Goal: Information Seeking & Learning: Learn about a topic

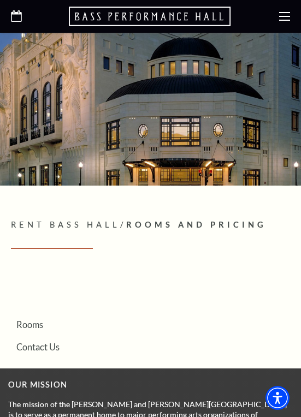
click at [287, 16] on use at bounding box center [284, 16] width 11 height 9
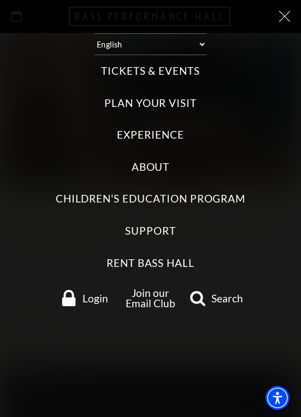
click at [177, 256] on label "Rent Bass Hall" at bounding box center [150, 263] width 88 height 15
click at [0, 0] on Hall "Rent Bass Hall" at bounding box center [0, 0] width 0 height 0
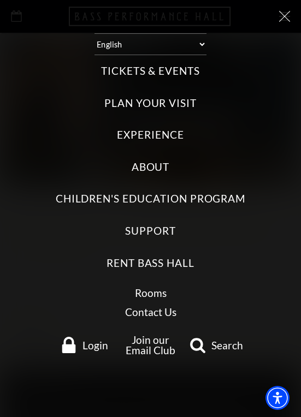
click at [157, 287] on link "Rooms" at bounding box center [151, 293] width 32 height 13
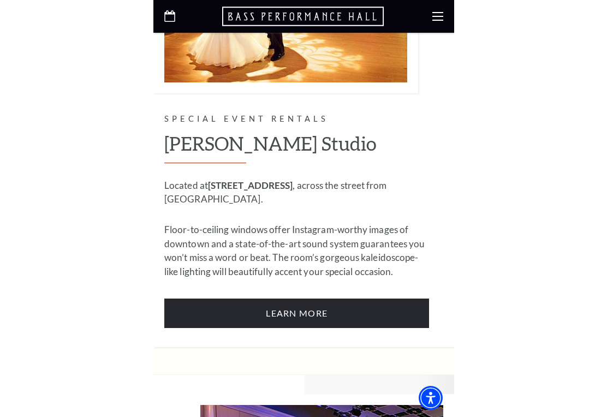
scroll to position [866, 0]
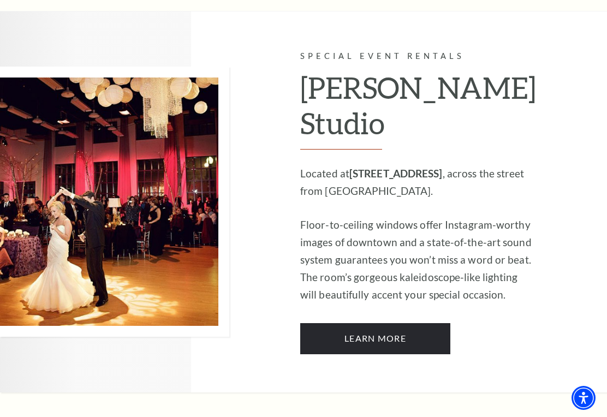
click at [300, 329] on link "Learn More" at bounding box center [375, 338] width 150 height 31
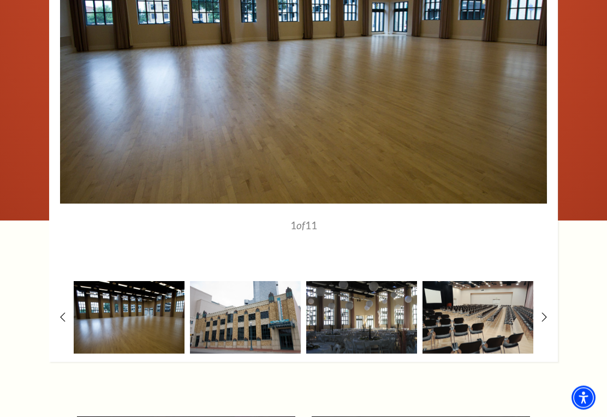
scroll to position [1427, 0]
click at [375, 316] on img at bounding box center [361, 317] width 111 height 73
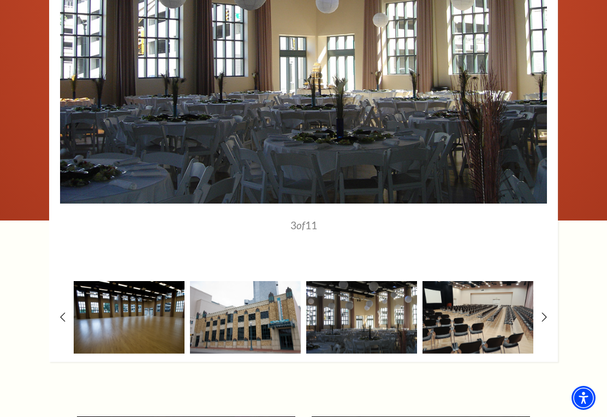
click at [379, 319] on img at bounding box center [361, 317] width 111 height 73
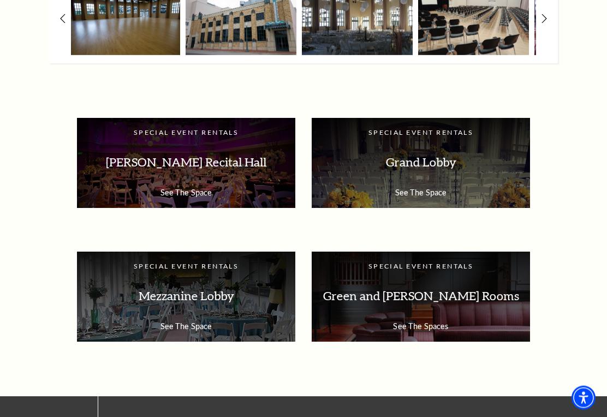
scroll to position [1726, 0]
click at [206, 297] on p "Mezzanine Lobby" at bounding box center [186, 296] width 197 height 34
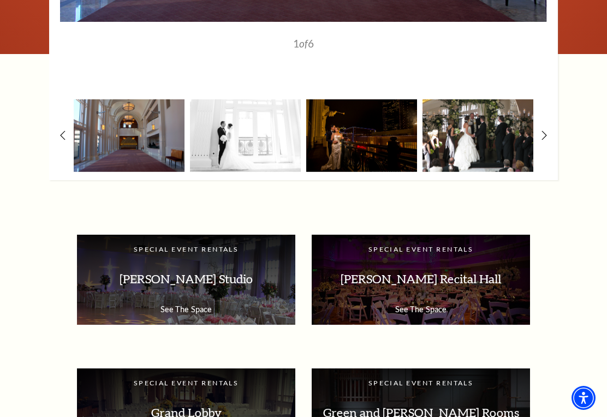
scroll to position [1328, 0]
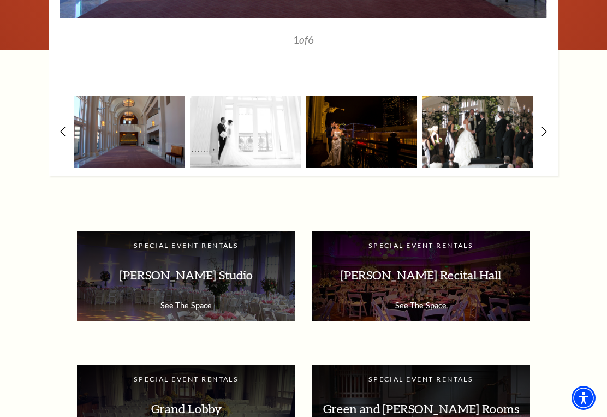
click at [137, 122] on img at bounding box center [129, 132] width 111 height 73
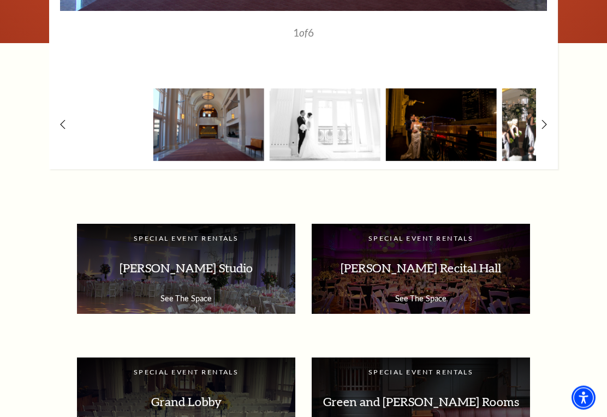
scroll to position [1335, 0]
click at [212, 274] on p "McDavid Studio" at bounding box center [186, 268] width 197 height 34
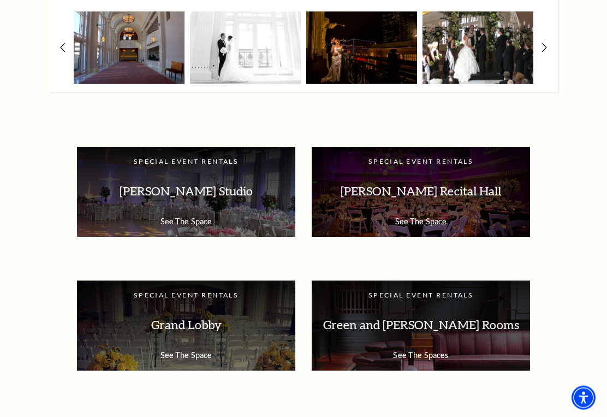
scroll to position [1412, 0]
click at [208, 189] on p "[PERSON_NAME] Studio" at bounding box center [186, 191] width 197 height 34
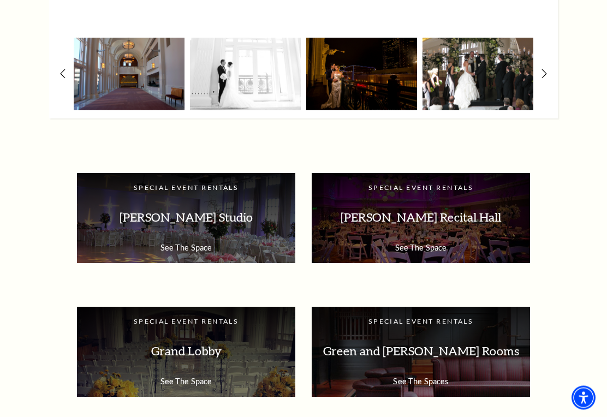
scroll to position [1386, 0]
click at [253, 220] on p "[PERSON_NAME] Studio" at bounding box center [186, 217] width 197 height 34
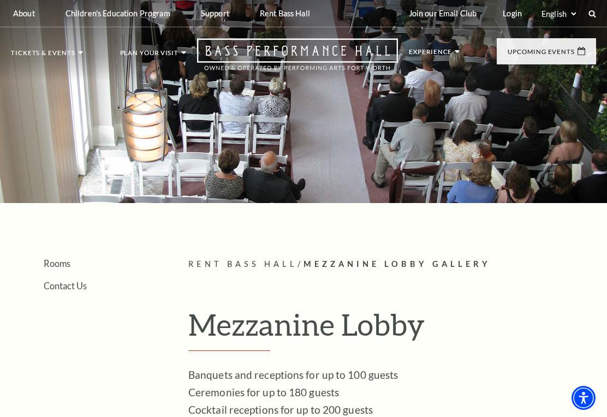
click at [289, 45] on link "Rooms" at bounding box center [276, 44] width 33 height 9
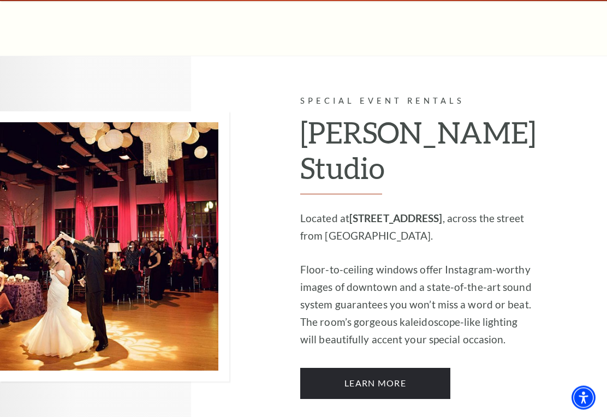
scroll to position [846, 0]
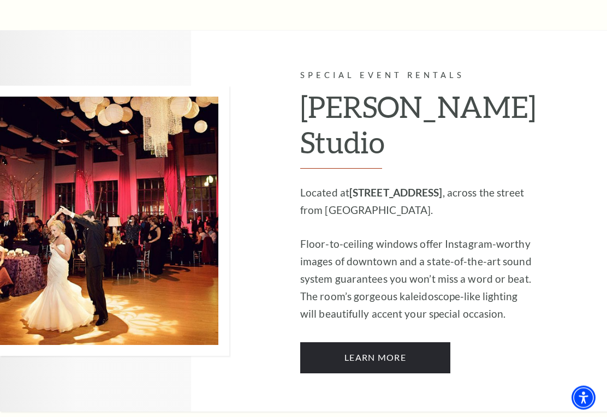
click at [409, 343] on link "Learn More" at bounding box center [375, 358] width 150 height 31
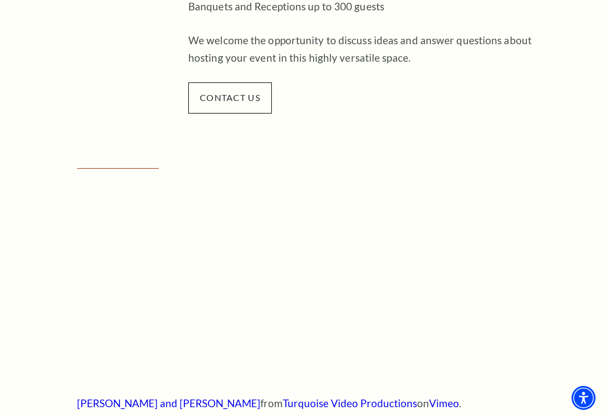
scroll to position [360, 0]
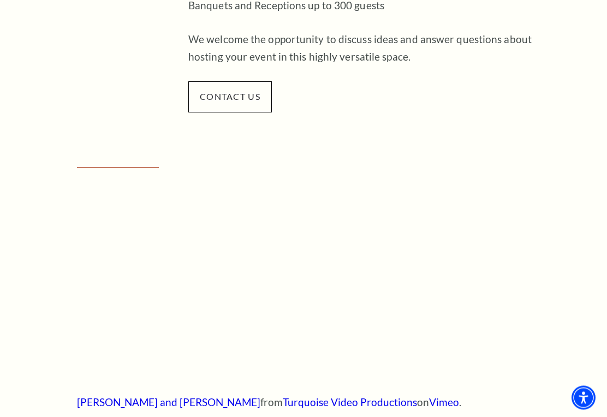
click at [535, 263] on div "Empty heading Justine and Avery from Turquoise Video Productions on Vimeo ." at bounding box center [303, 288] width 475 height 240
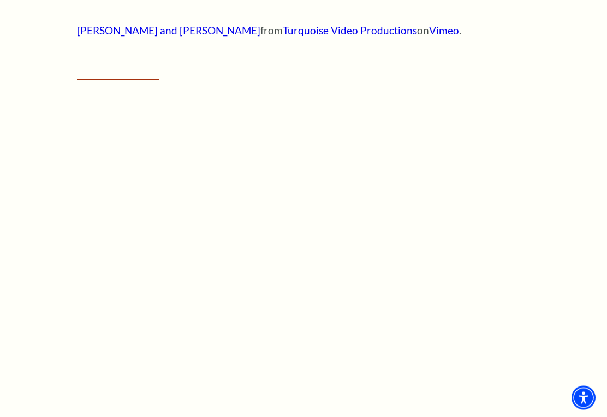
scroll to position [737, 0]
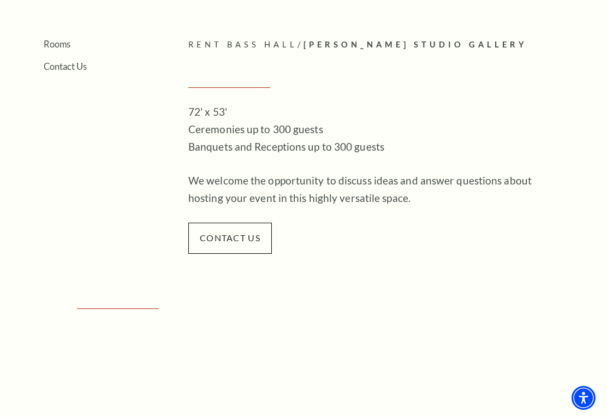
scroll to position [225, 0]
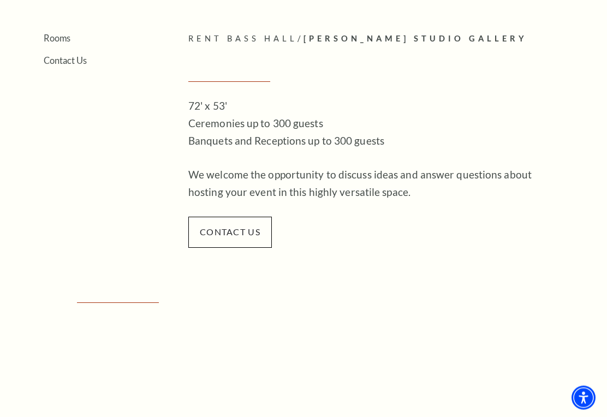
click at [238, 234] on span "contact us" at bounding box center [230, 232] width 84 height 31
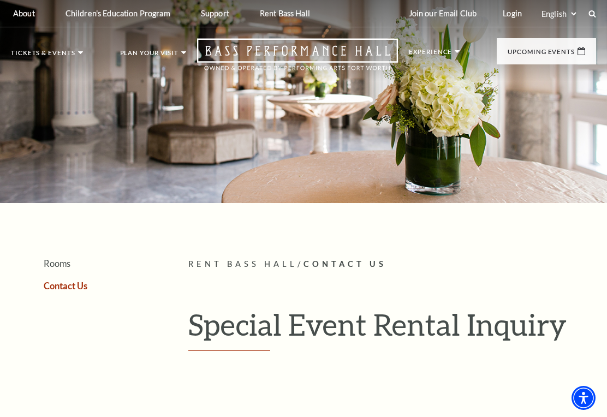
click at [286, 45] on link "Rooms" at bounding box center [276, 44] width 33 height 9
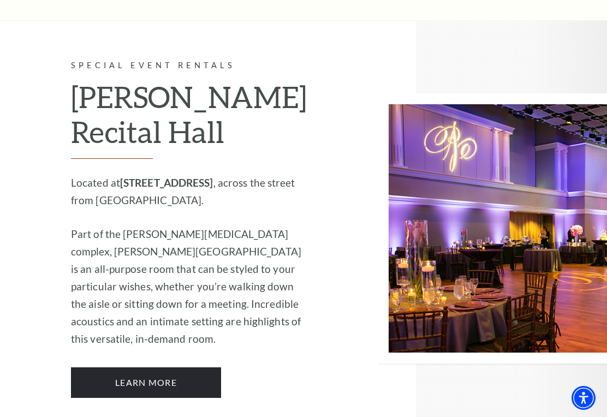
scroll to position [1293, 0]
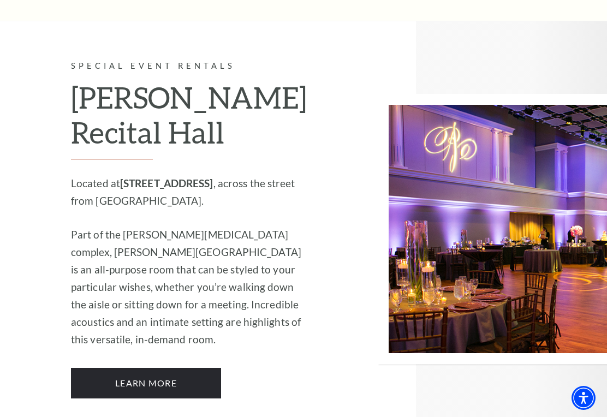
click at [171, 368] on link "Learn More" at bounding box center [146, 383] width 150 height 31
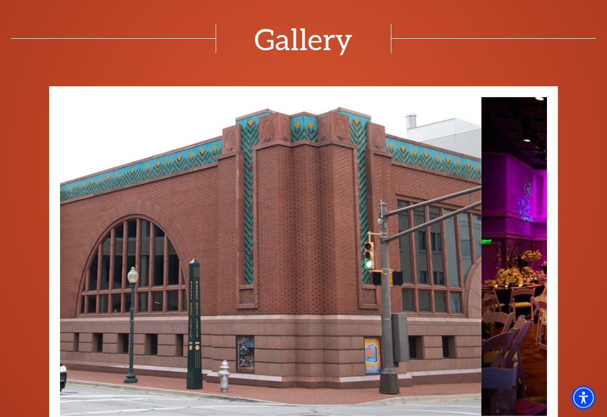
scroll to position [1214, 0]
click at [441, 283] on img at bounding box center [238, 256] width 487 height 319
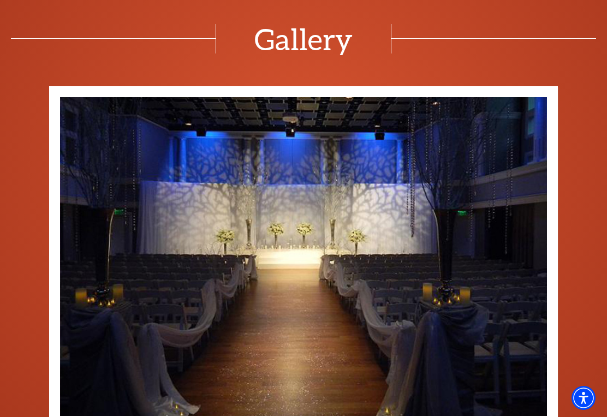
click at [527, 260] on img at bounding box center [303, 256] width 487 height 319
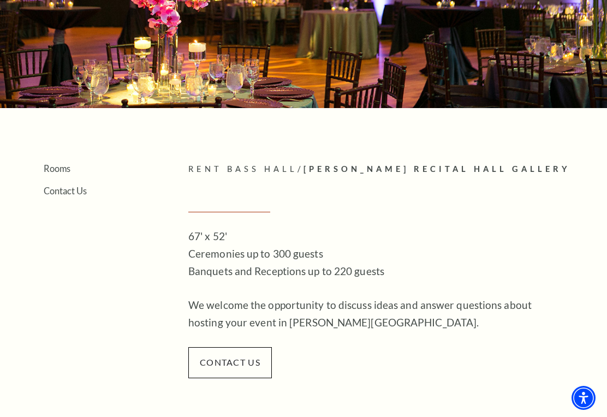
scroll to position [0, 0]
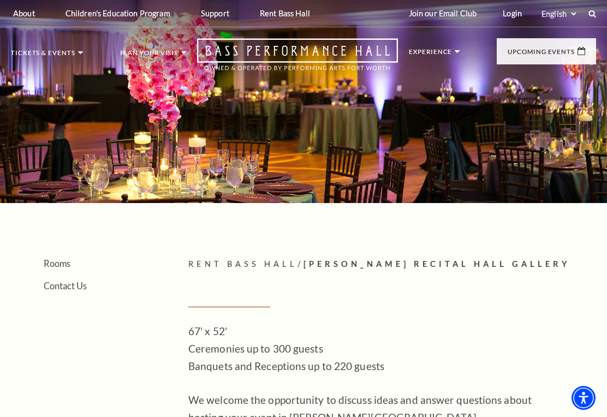
click at [284, 58] on ul "Rooms Contact Us" at bounding box center [333, 56] width 169 height 58
click at [274, 48] on link "Rooms" at bounding box center [276, 44] width 33 height 9
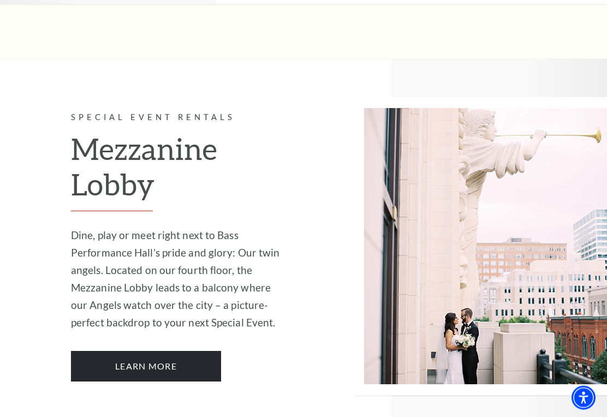
scroll to position [2155, 0]
click at [164, 351] on link "Learn More" at bounding box center [146, 366] width 150 height 31
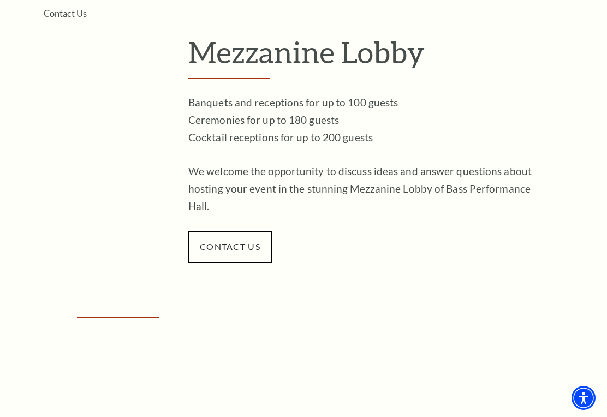
scroll to position [271, 0]
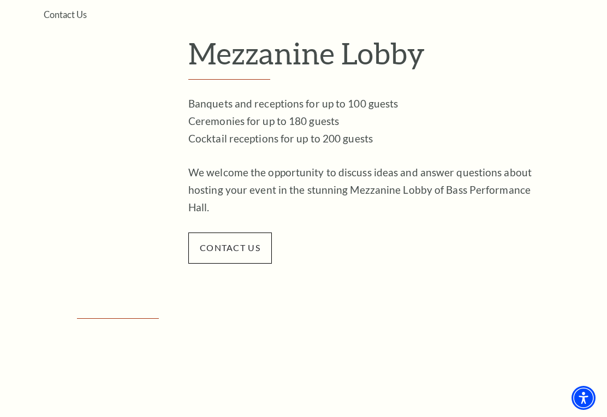
click at [236, 245] on link "contact us" at bounding box center [230, 247] width 61 height 10
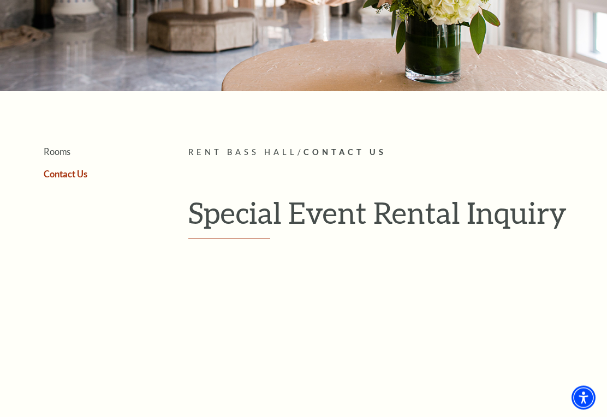
scroll to position [140, 0]
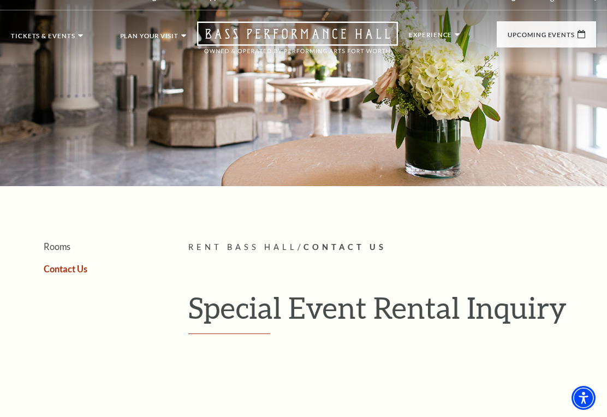
scroll to position [0, 0]
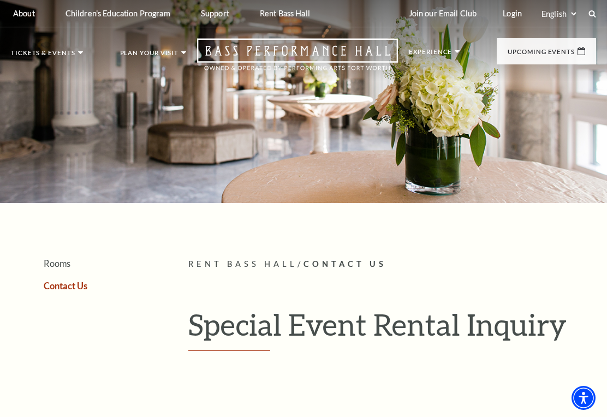
click at [281, 43] on link "Rooms" at bounding box center [276, 44] width 33 height 9
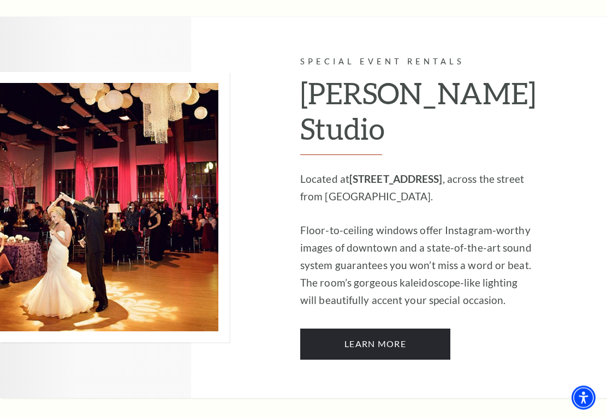
scroll to position [861, 0]
click at [408, 338] on link "Learn More" at bounding box center [375, 344] width 150 height 31
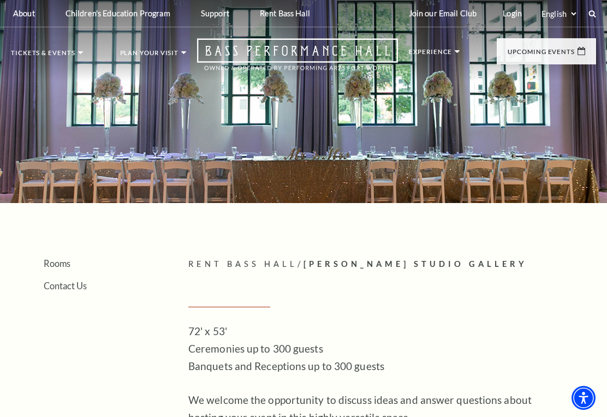
click at [299, 66] on link "Contact Us" at bounding box center [288, 66] width 57 height 9
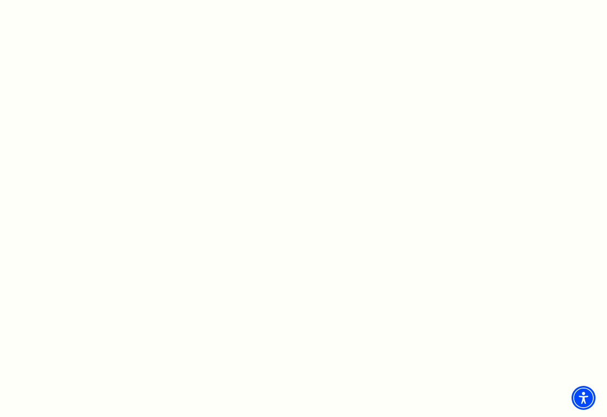
scroll to position [746, 0]
click at [560, 155] on div at bounding box center [392, 26] width 408 height 813
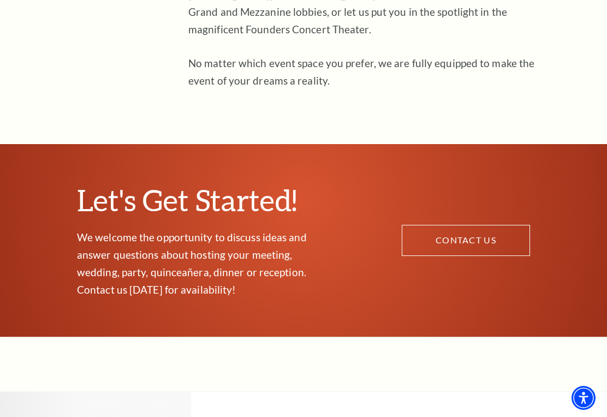
scroll to position [482, 0]
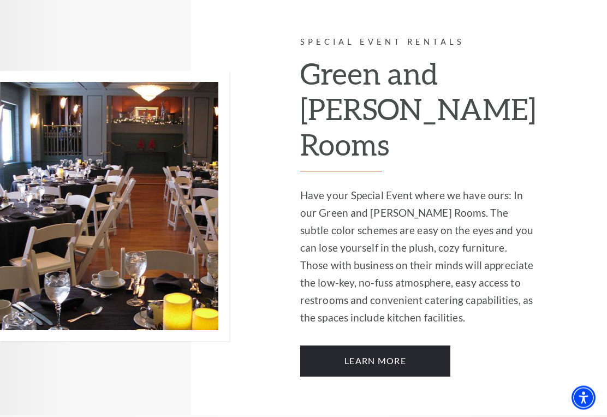
scroll to position [2647, 0]
click at [430, 349] on link "Learn More" at bounding box center [375, 361] width 150 height 31
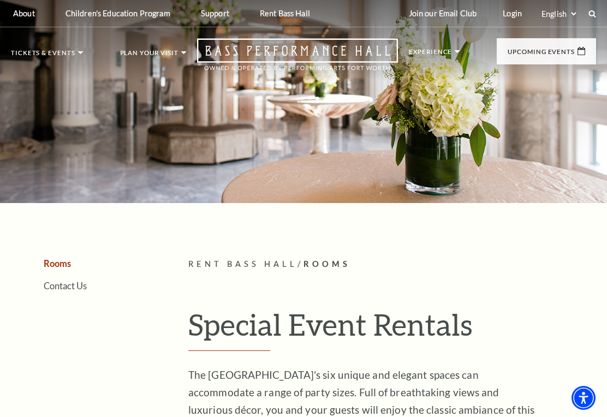
scroll to position [2664, 0]
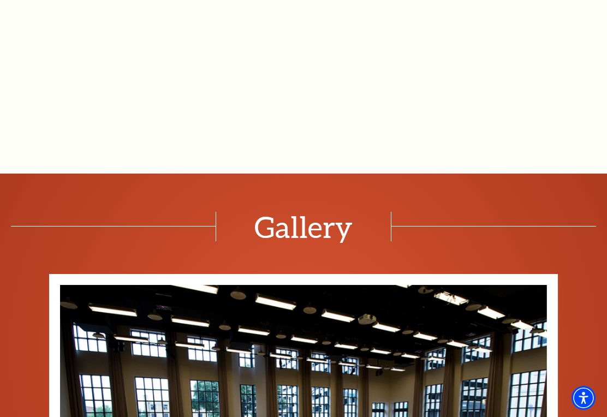
scroll to position [1023, 0]
